Goal: Navigation & Orientation: Find specific page/section

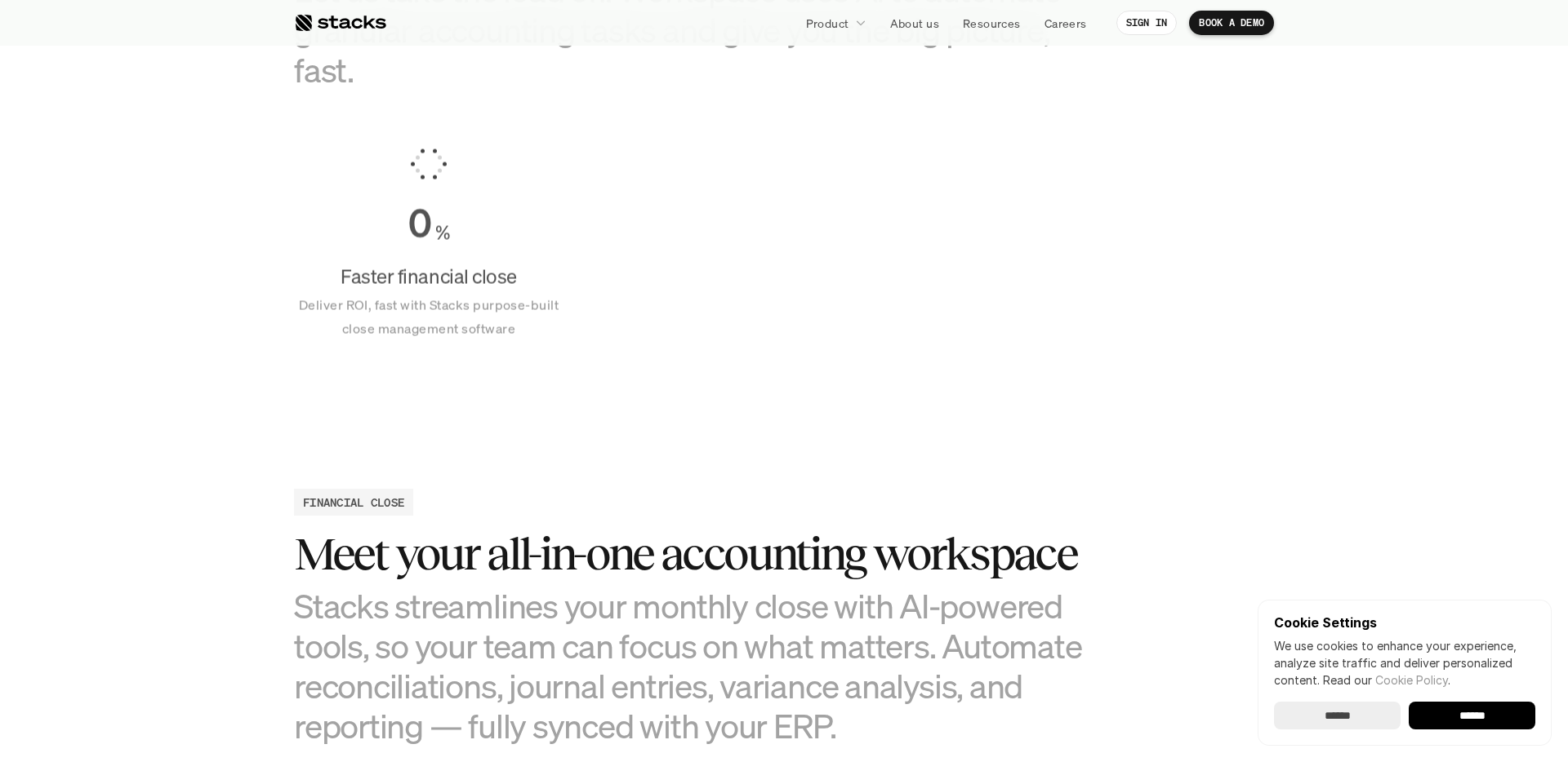
scroll to position [1190, 0]
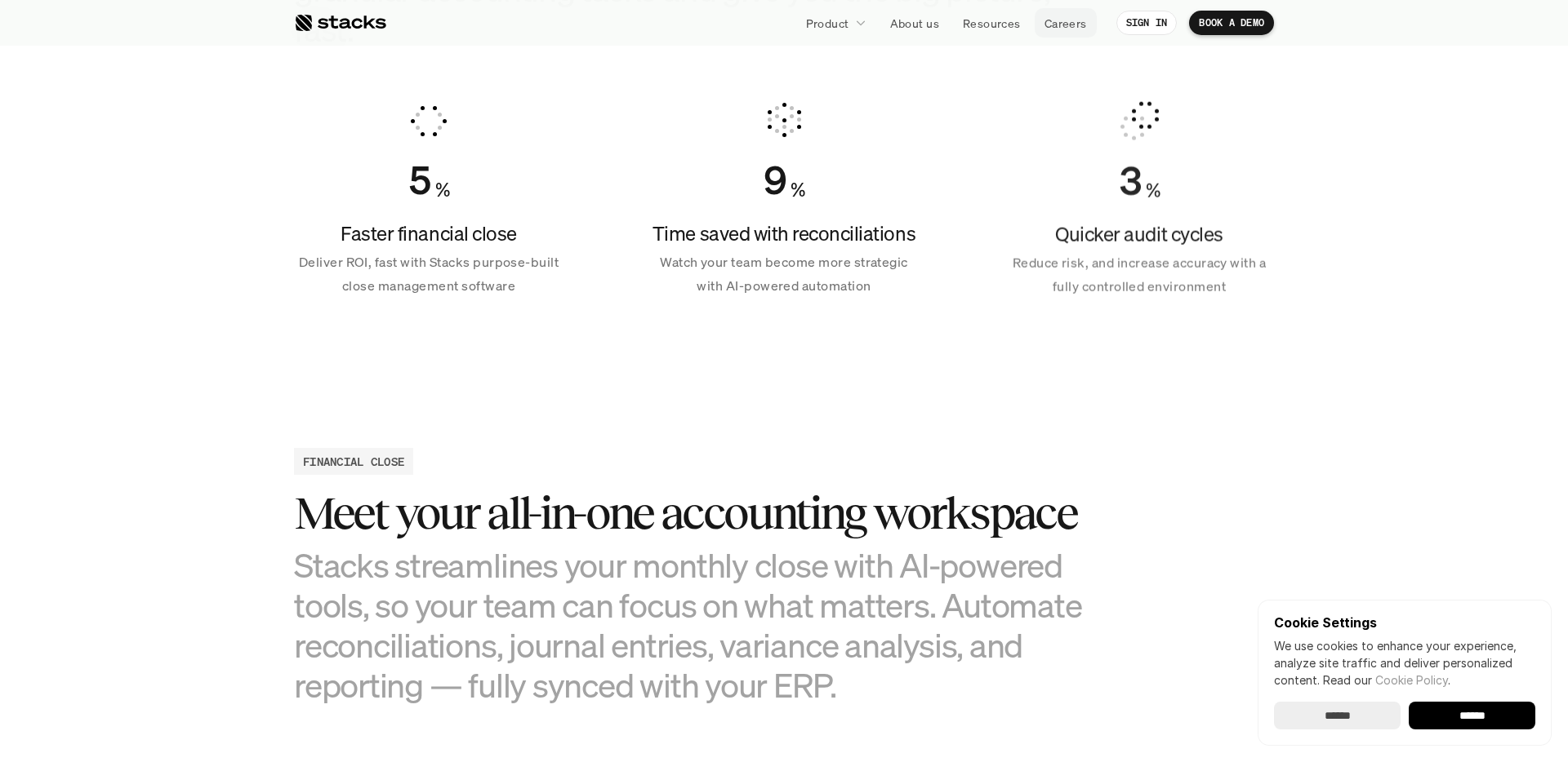
click at [1072, 24] on p "Careers" at bounding box center [1065, 23] width 42 height 17
click at [933, 28] on p "About us" at bounding box center [915, 23] width 49 height 17
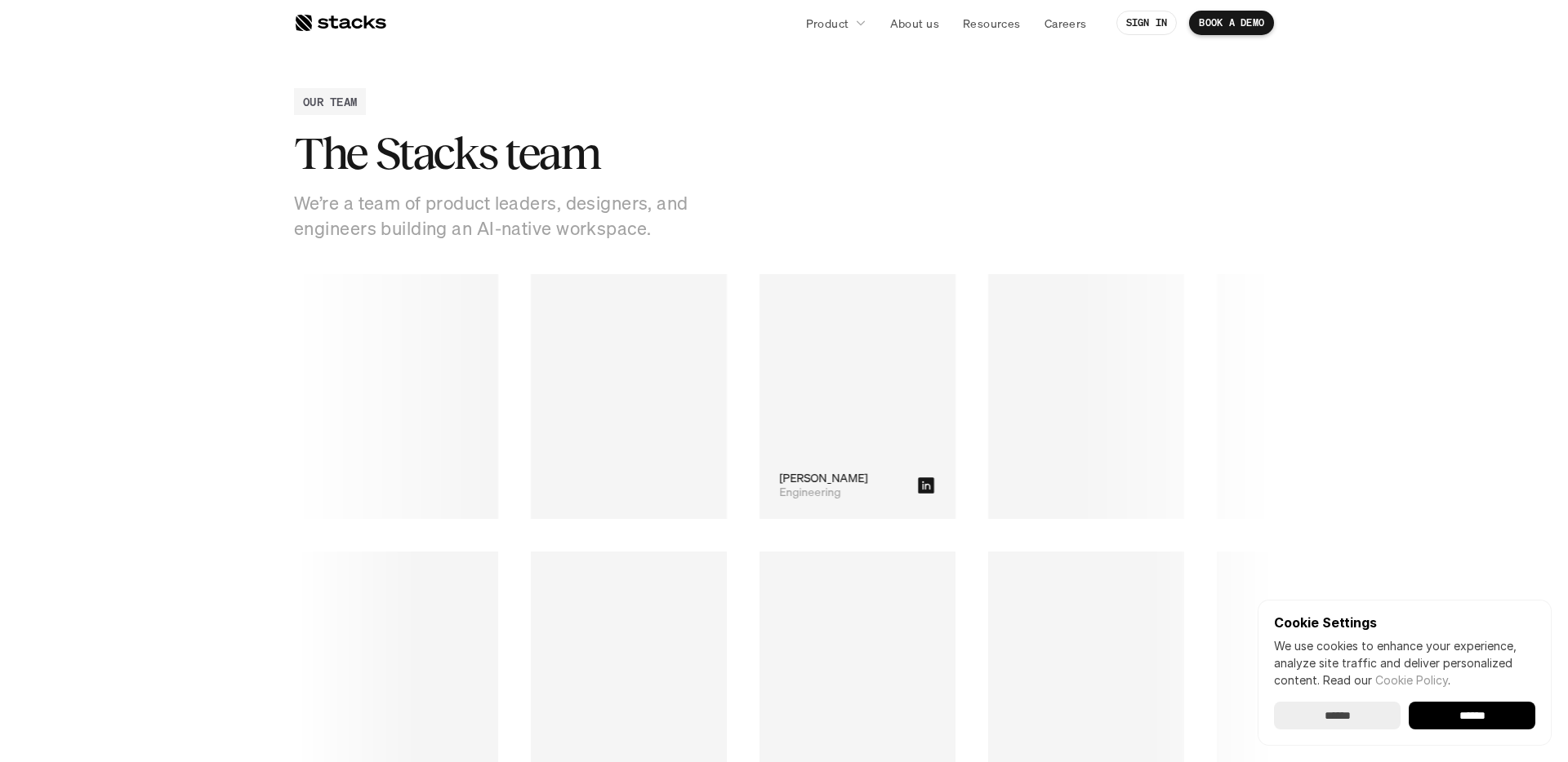
scroll to position [2162, 0]
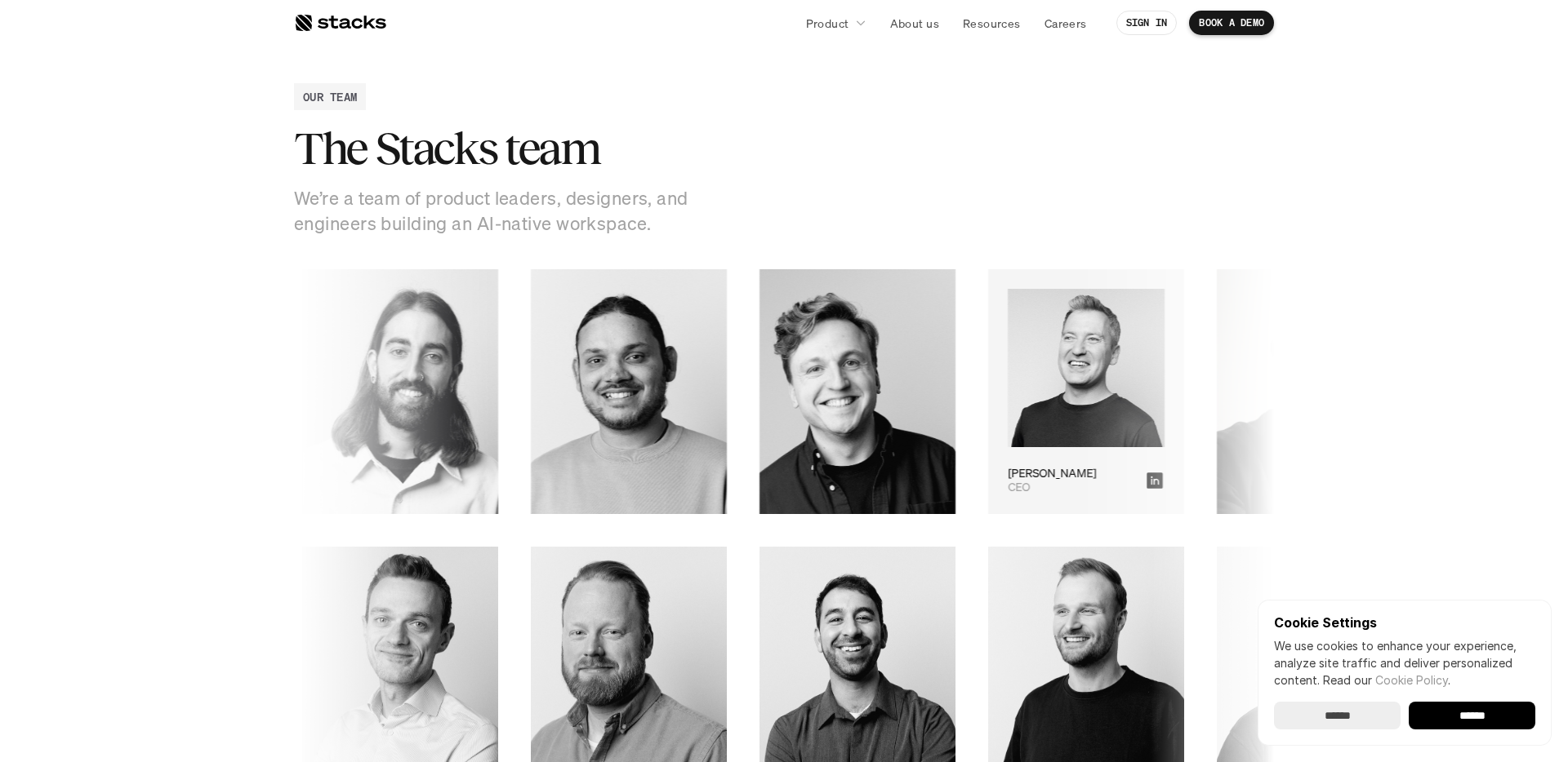
click at [1006, 397] on img at bounding box center [1084, 369] width 156 height 159
click at [1006, 392] on img at bounding box center [1084, 369] width 156 height 159
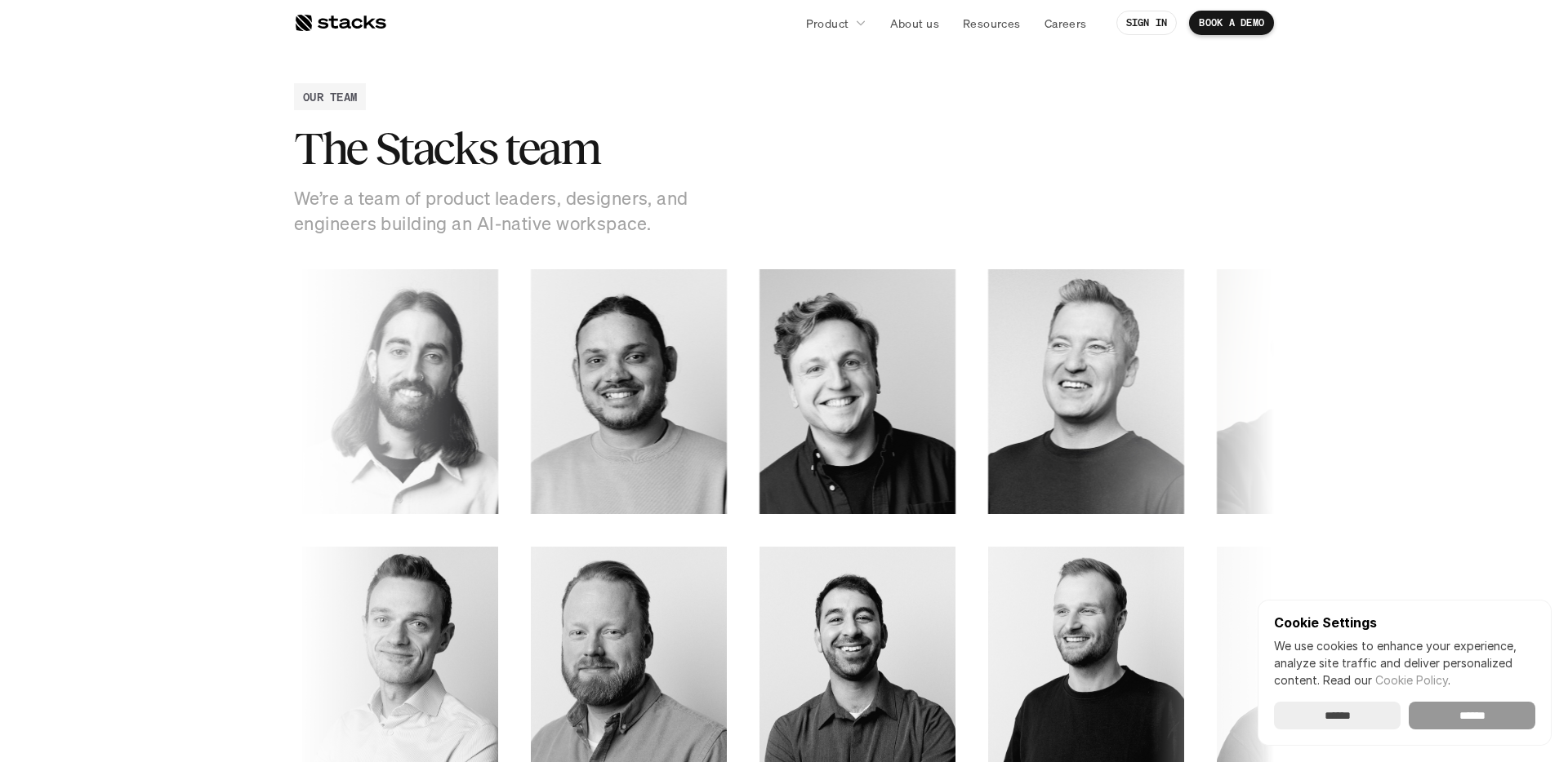
click at [1457, 717] on input "******" at bounding box center [1472, 716] width 126 height 28
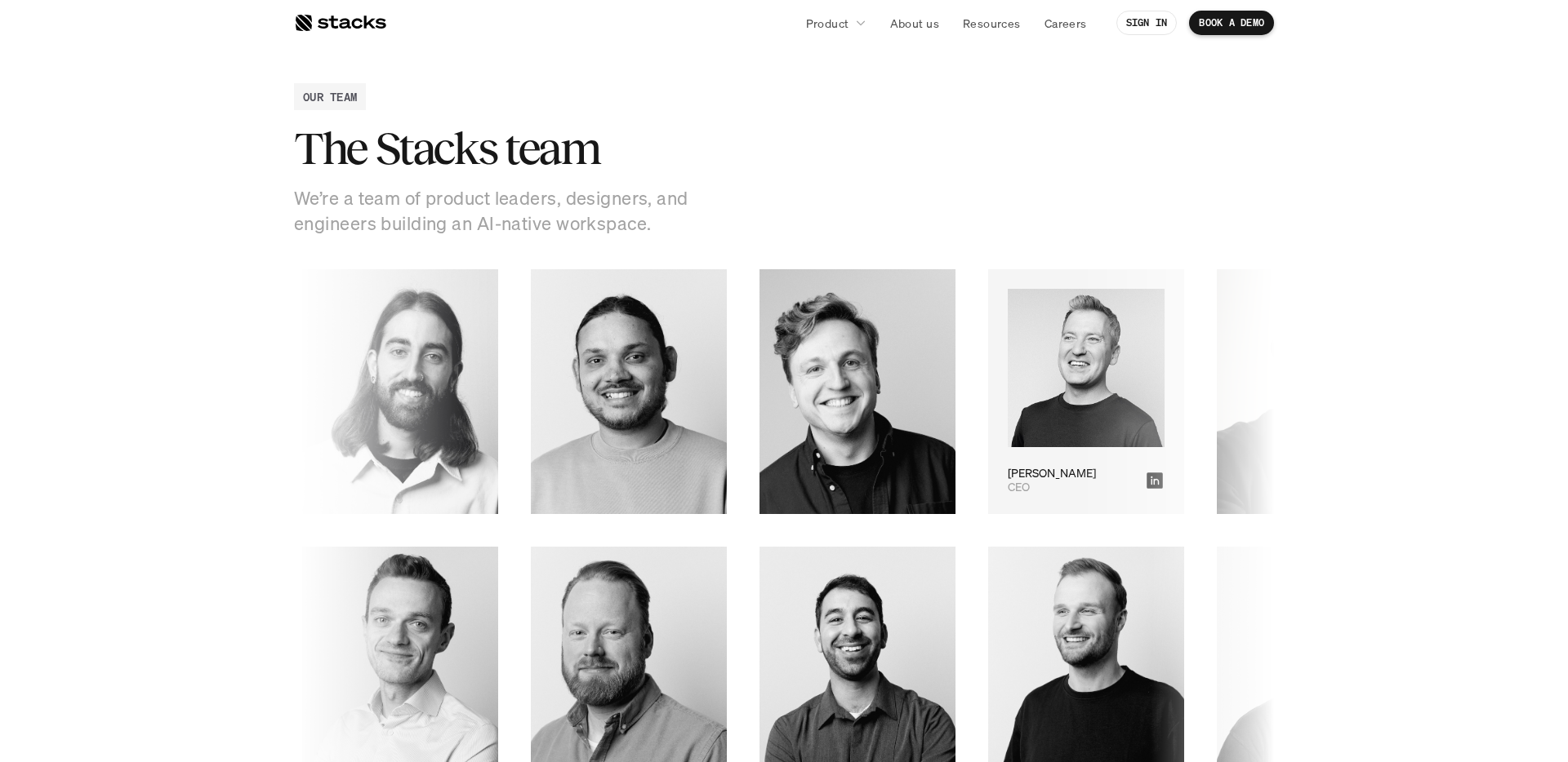
scroll to position [0, 0]
click at [1141, 481] on icon at bounding box center [1150, 479] width 20 height 20
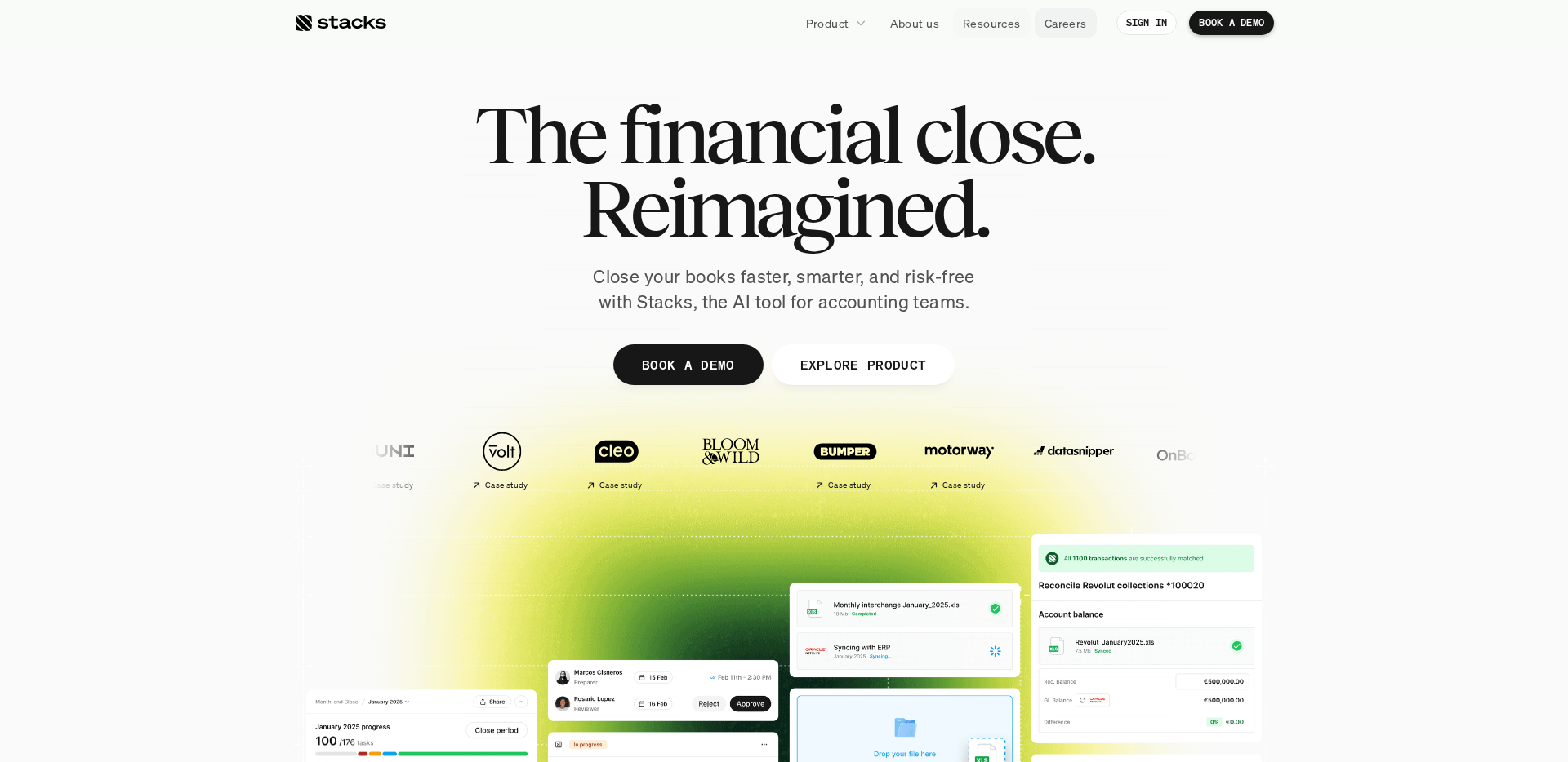
click at [1063, 28] on p "Careers" at bounding box center [1065, 23] width 42 height 17
